Goal: Information Seeking & Learning: Check status

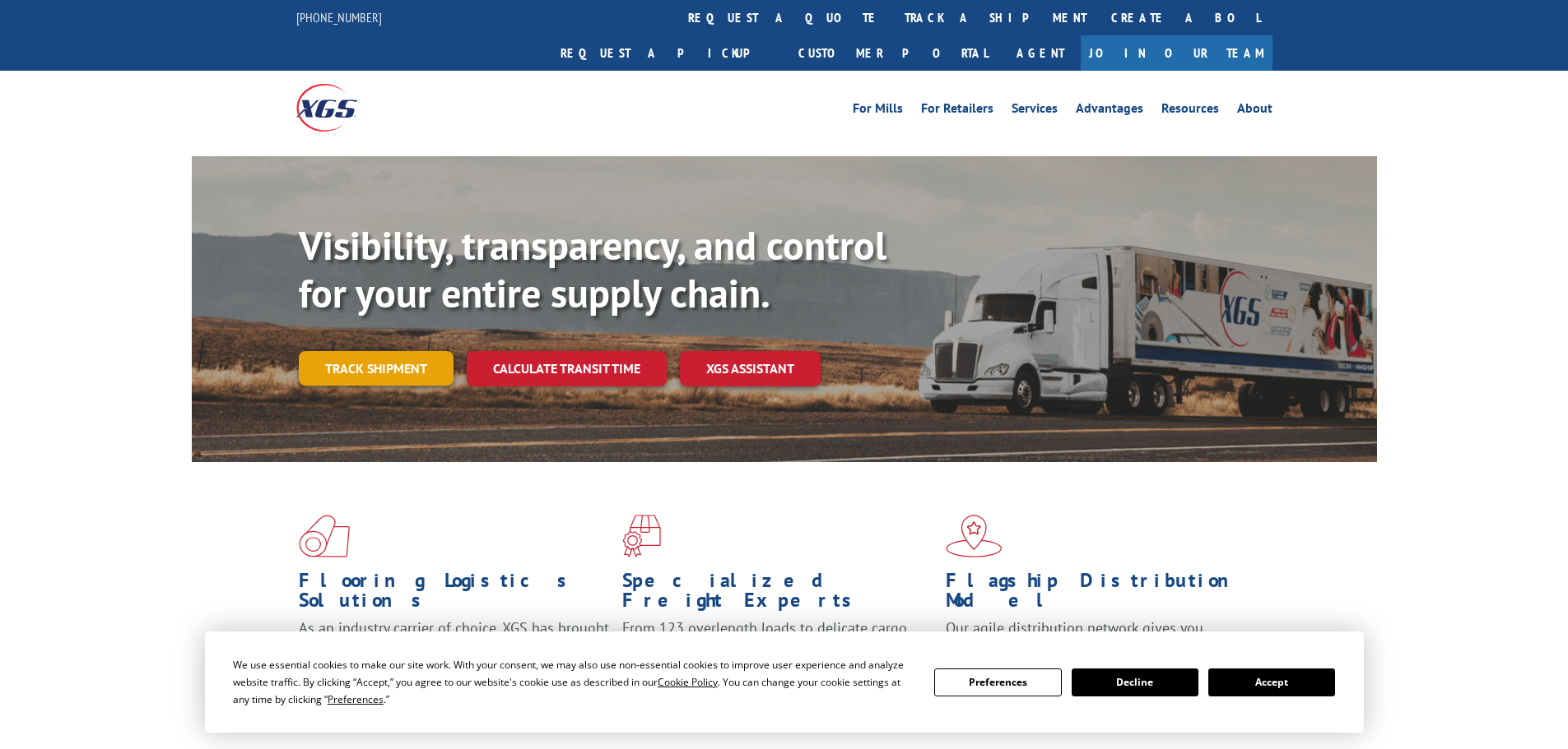
click at [377, 351] on link "Track shipment" at bounding box center [377, 368] width 155 height 34
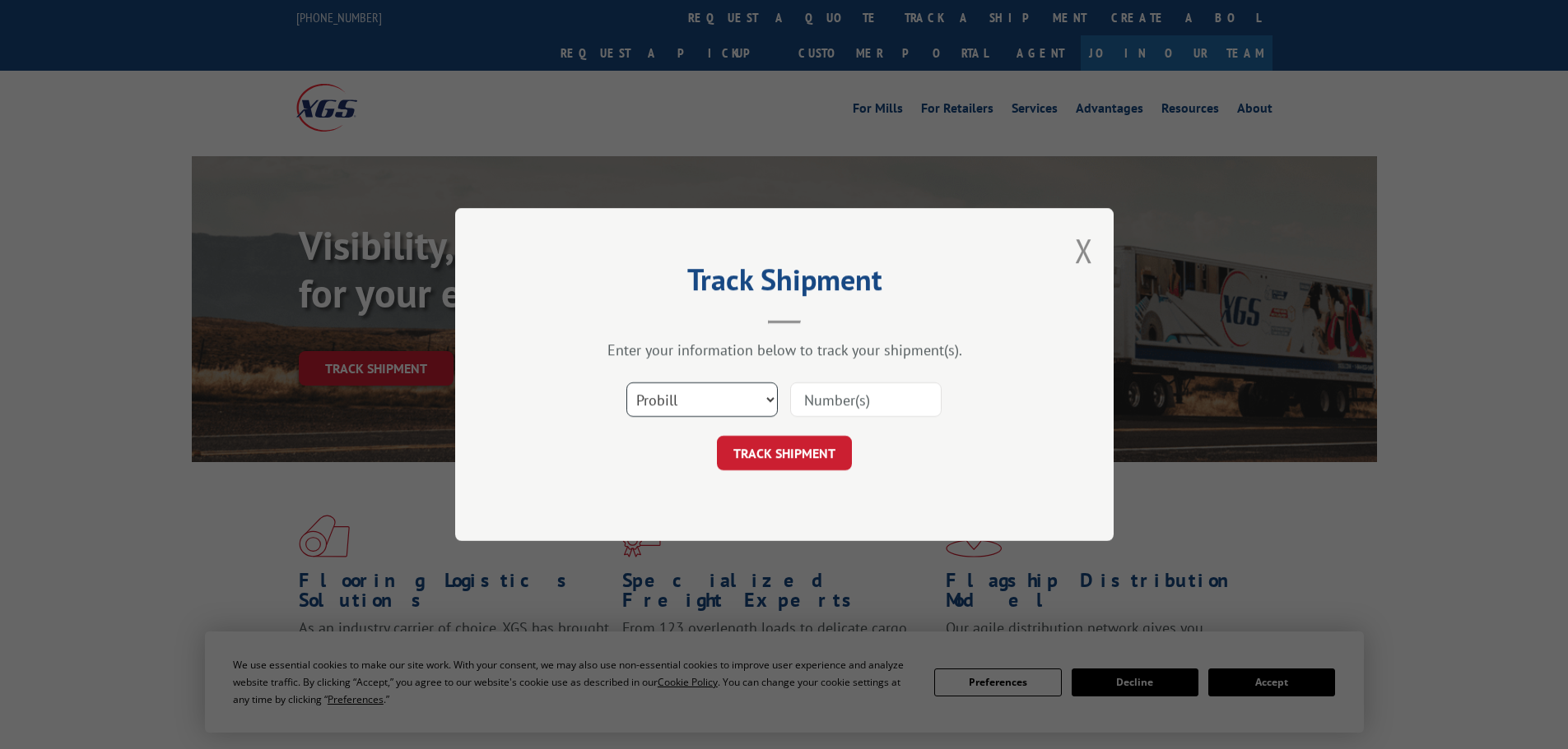
click at [730, 399] on select "Select category... Probill BOL PO" at bounding box center [702, 399] width 151 height 34
select select "bol"
click at [627, 383] on select "Select category... Probill BOL PO" at bounding box center [702, 399] width 151 height 34
click at [808, 397] on input at bounding box center [866, 399] width 151 height 34
paste input "6973676"
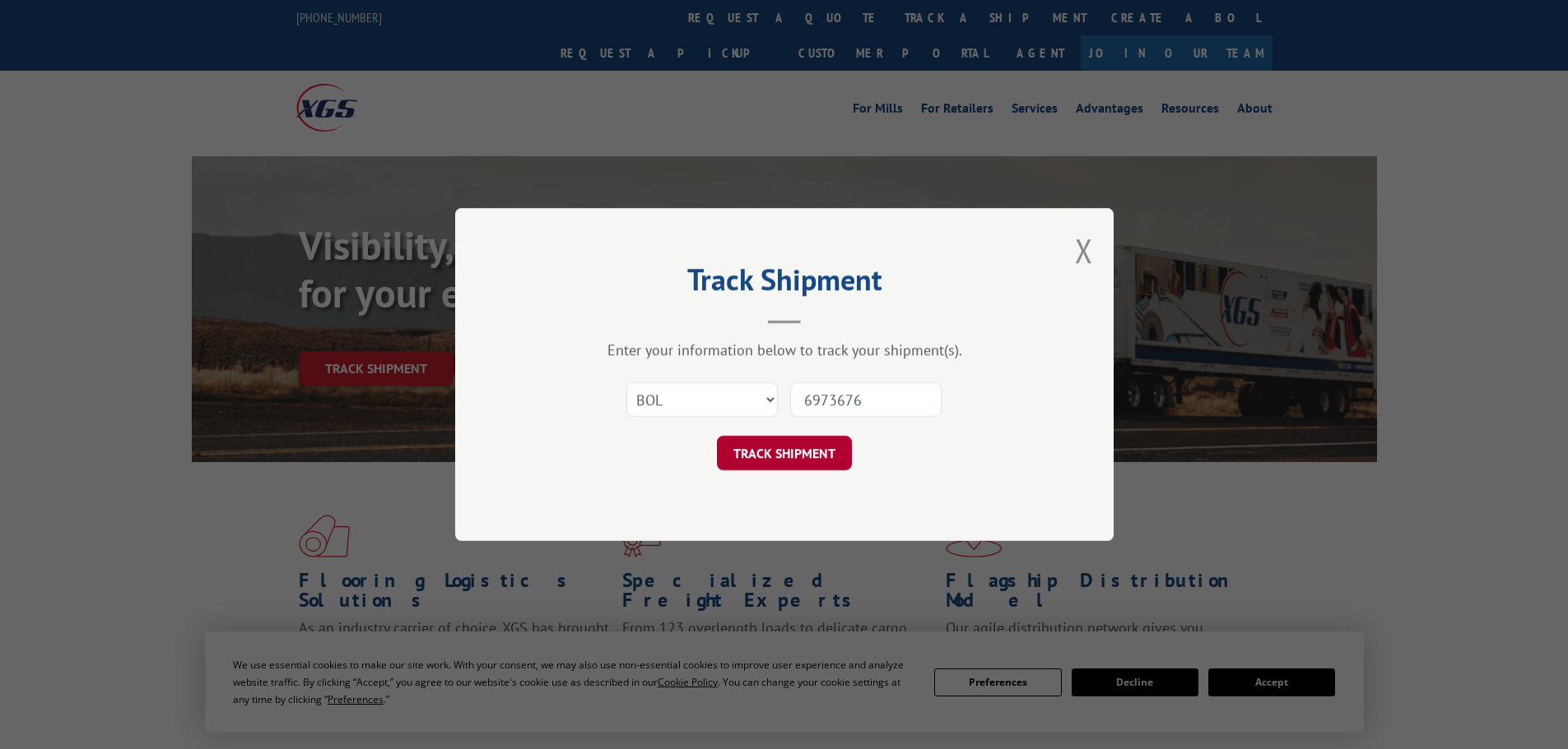
type input "6973676"
click at [800, 458] on button "TRACK SHIPMENT" at bounding box center [784, 453] width 135 height 34
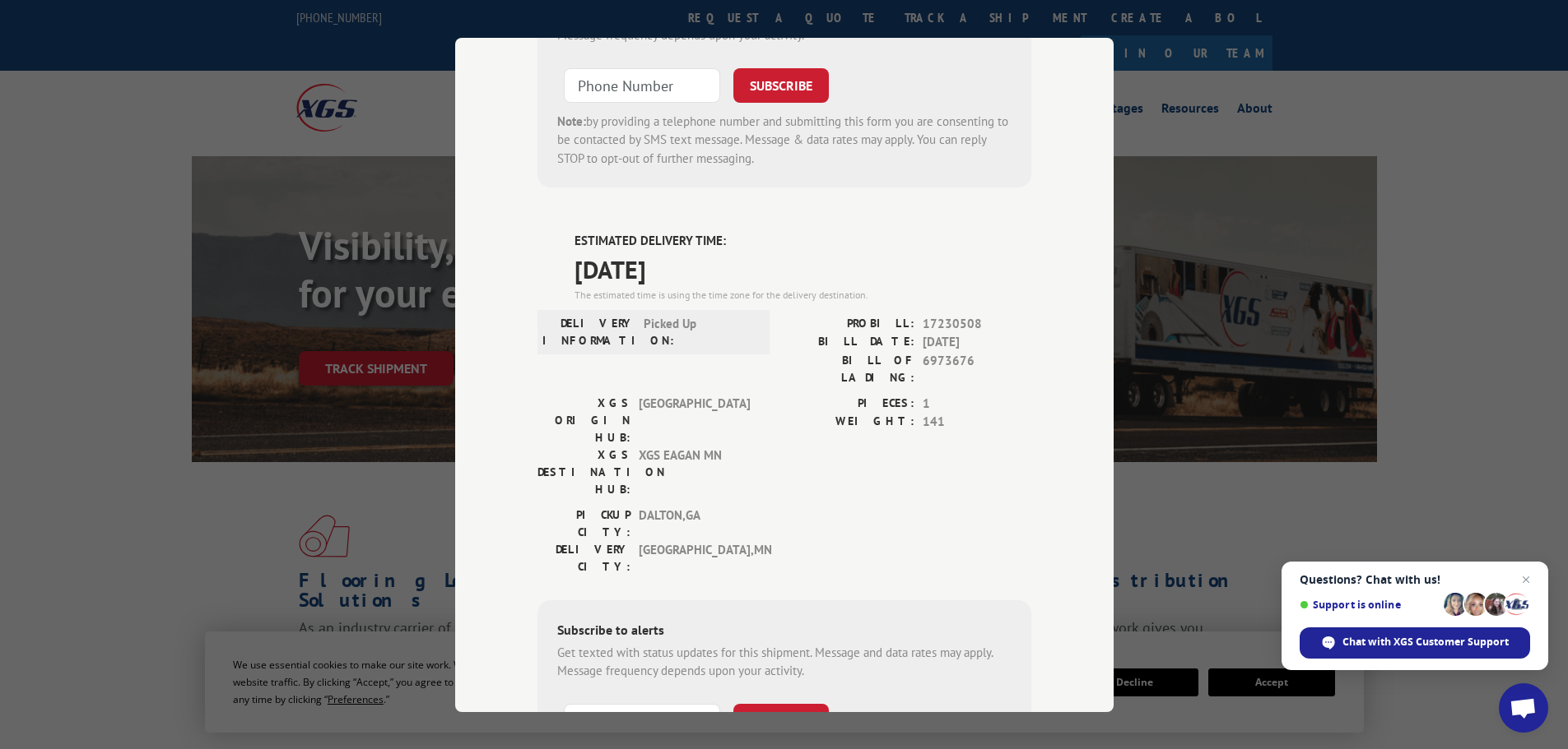
scroll to position [589, 0]
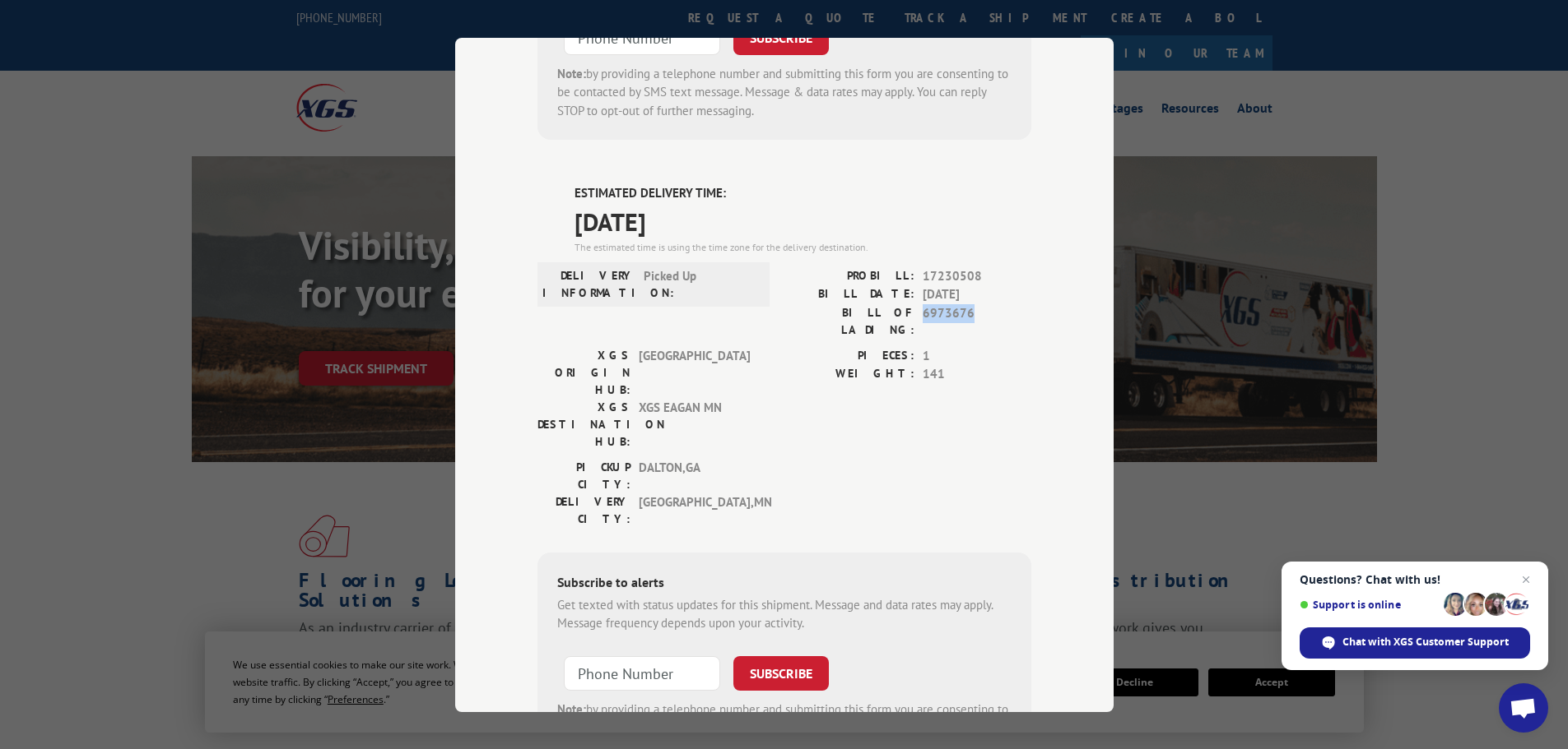
drag, startPoint x: 964, startPoint y: 234, endPoint x: 916, endPoint y: 227, distance: 48.5
click at [923, 303] on span "6973676" at bounding box center [977, 320] width 109 height 34
copy span "6973676"
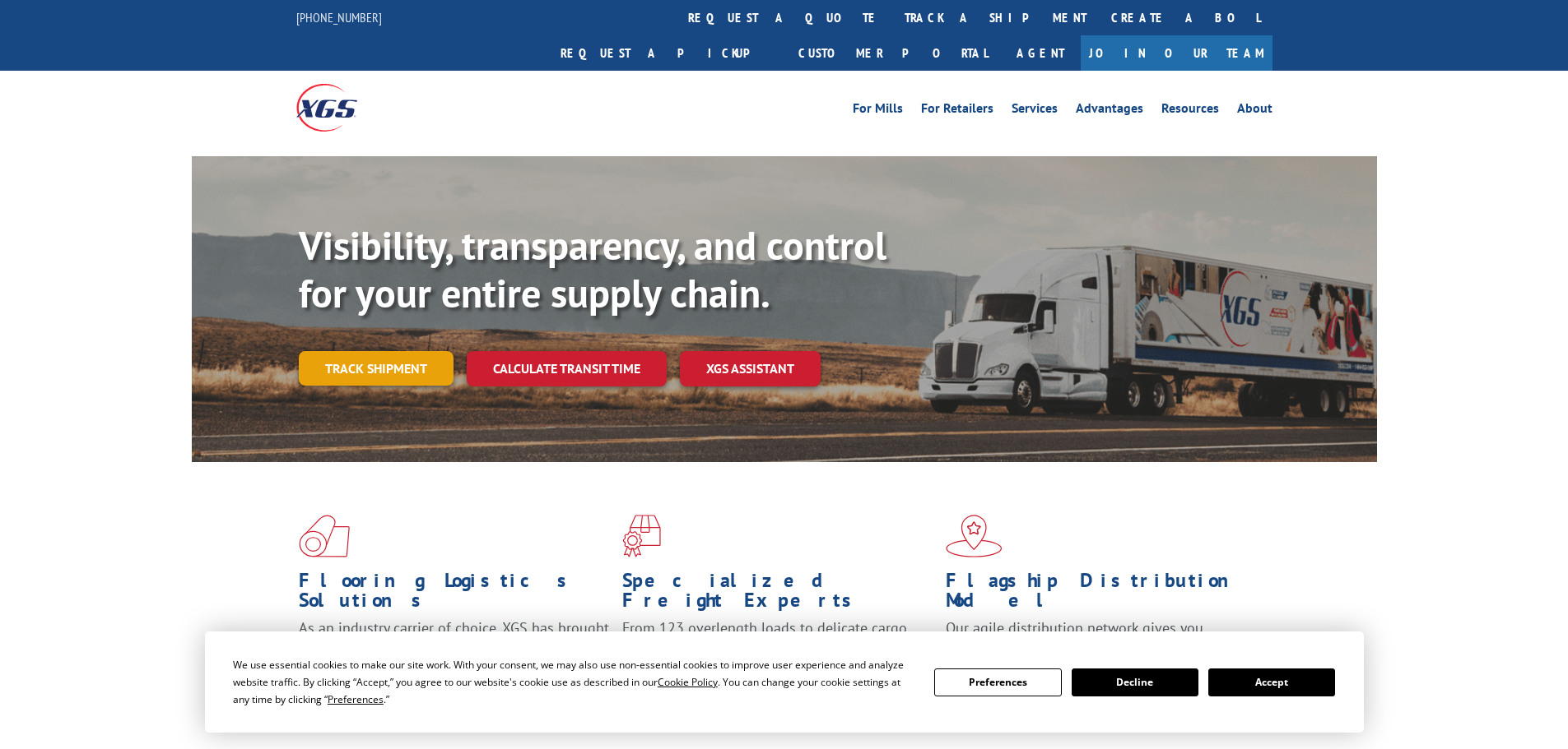
click at [399, 351] on link "Track shipment" at bounding box center [377, 368] width 155 height 34
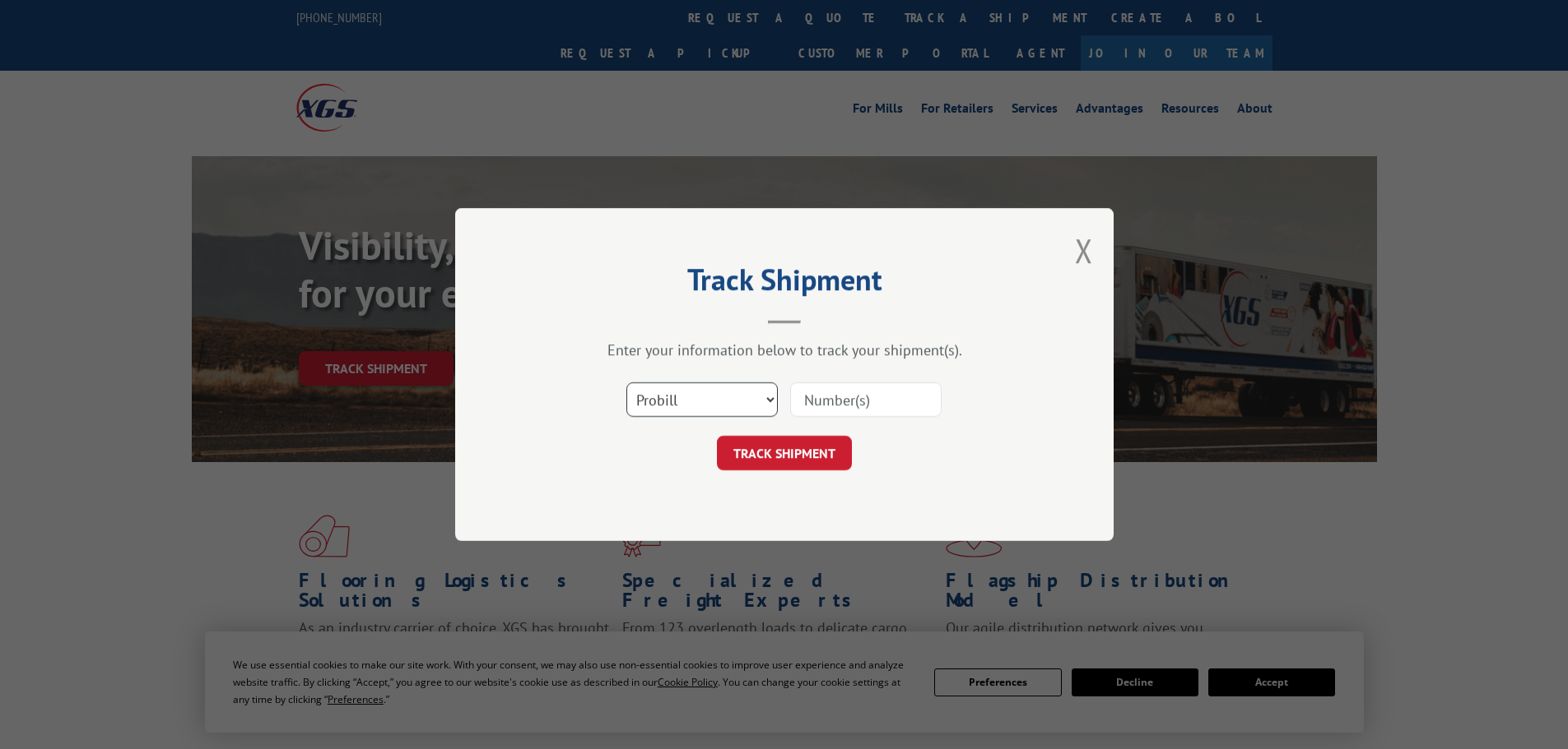
click at [700, 404] on select "Select category... Probill BOL PO" at bounding box center [702, 399] width 151 height 34
select select "bol"
click at [627, 383] on select "Select category... Probill BOL PO" at bounding box center [702, 399] width 151 height 34
click at [868, 409] on input at bounding box center [866, 399] width 151 height 34
paste input "6958743"
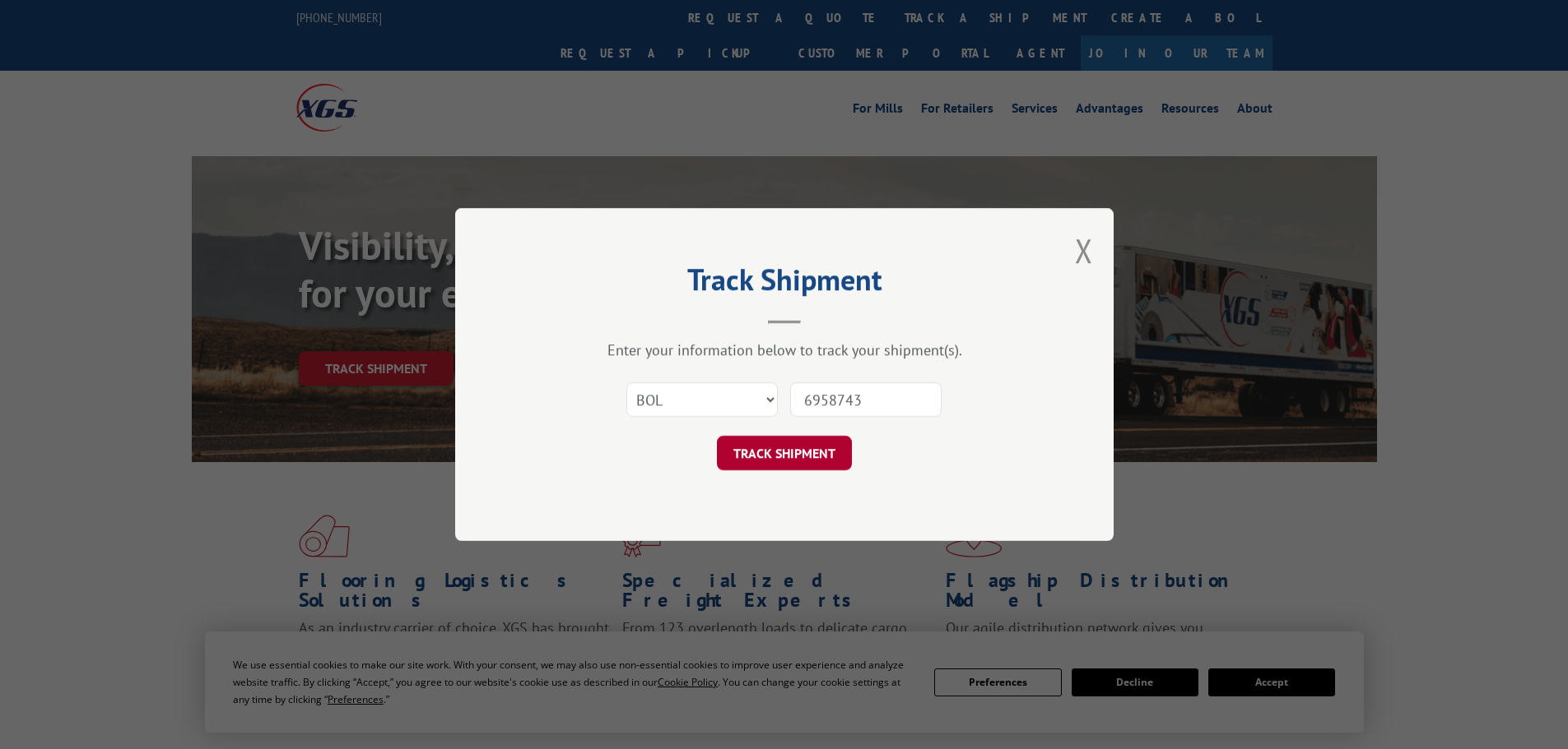
type input "6958743"
click at [818, 457] on button "TRACK SHIPMENT" at bounding box center [784, 453] width 135 height 34
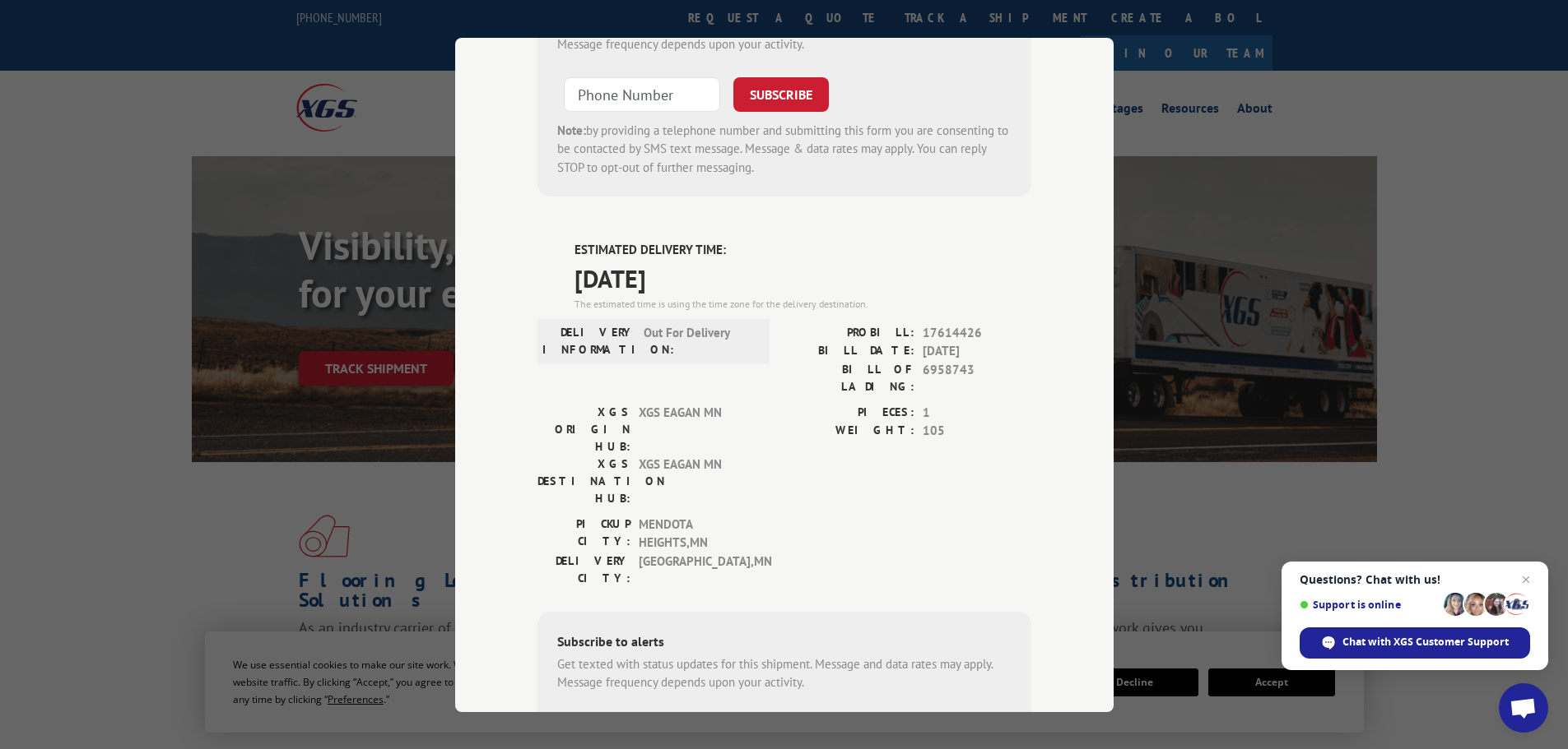
scroll to position [589, 0]
